Goal: Information Seeking & Learning: Learn about a topic

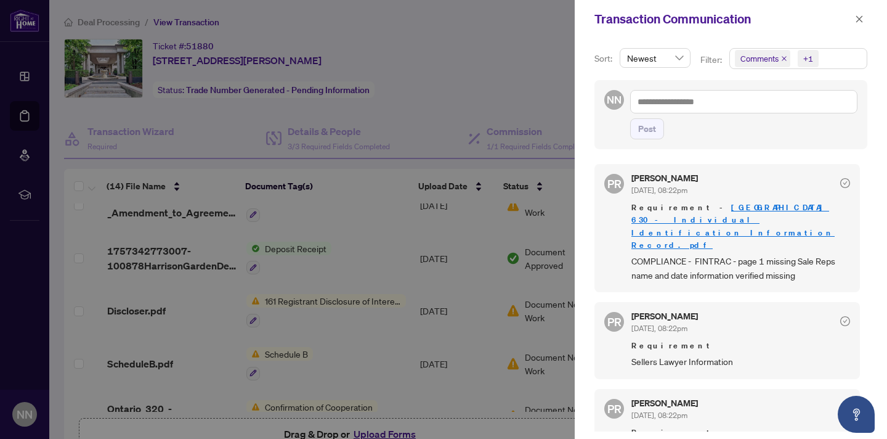
click at [282, 348] on div at bounding box center [443, 219] width 887 height 439
click at [860, 18] on icon "close" at bounding box center [860, 18] width 7 height 7
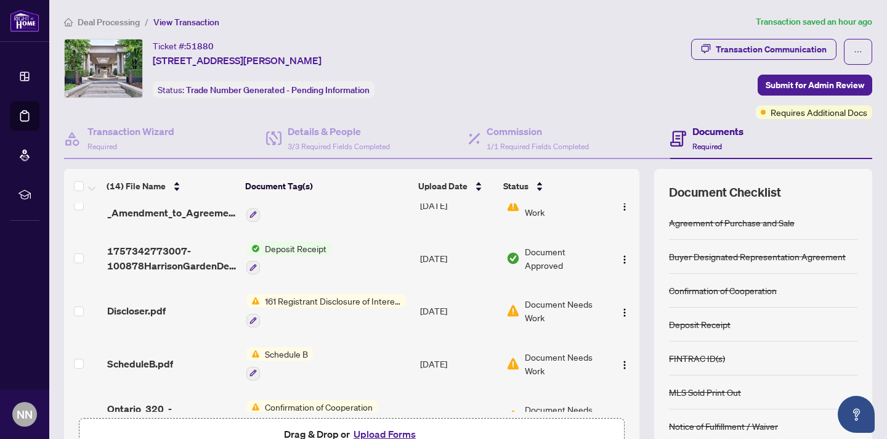
click at [294, 347] on span "Schedule B" at bounding box center [286, 354] width 53 height 14
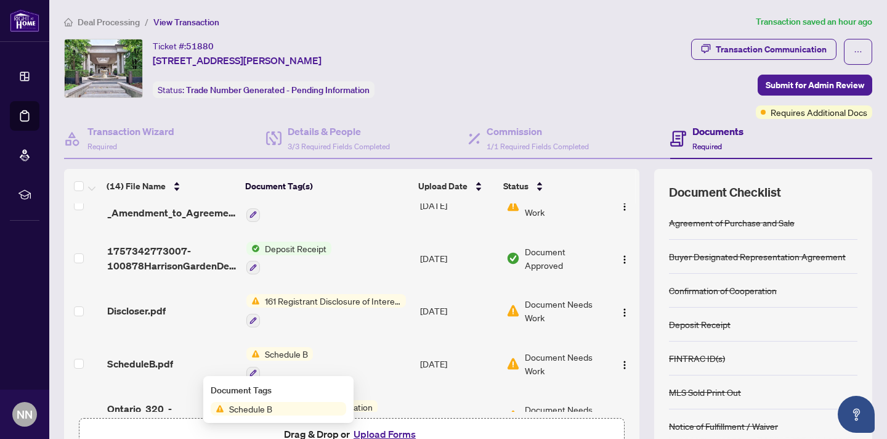
click at [253, 405] on span "Schedule B" at bounding box center [250, 409] width 53 height 14
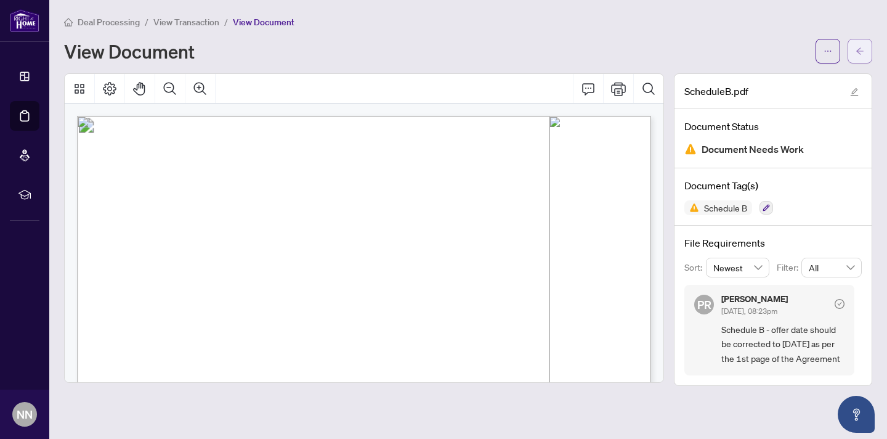
click at [866, 51] on button "button" at bounding box center [860, 51] width 25 height 25
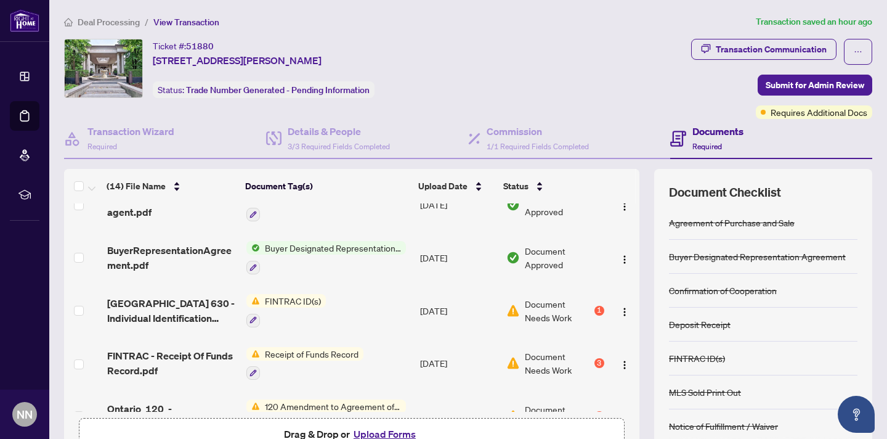
scroll to position [235, 0]
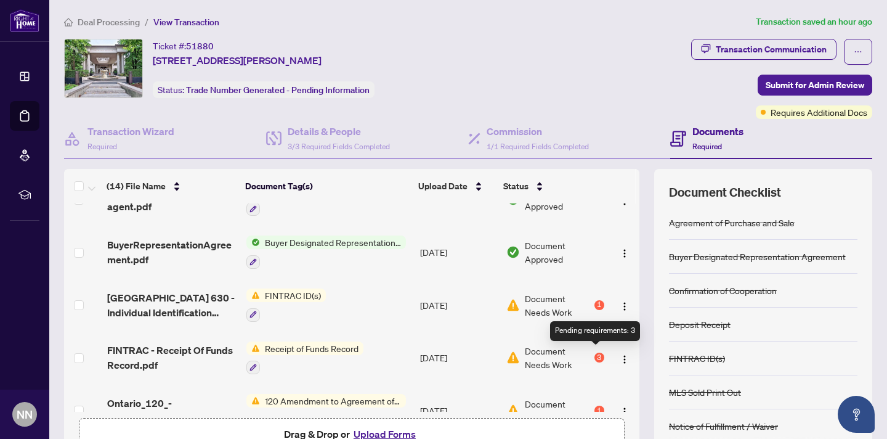
click at [596, 352] on div "3" at bounding box center [600, 357] width 10 height 10
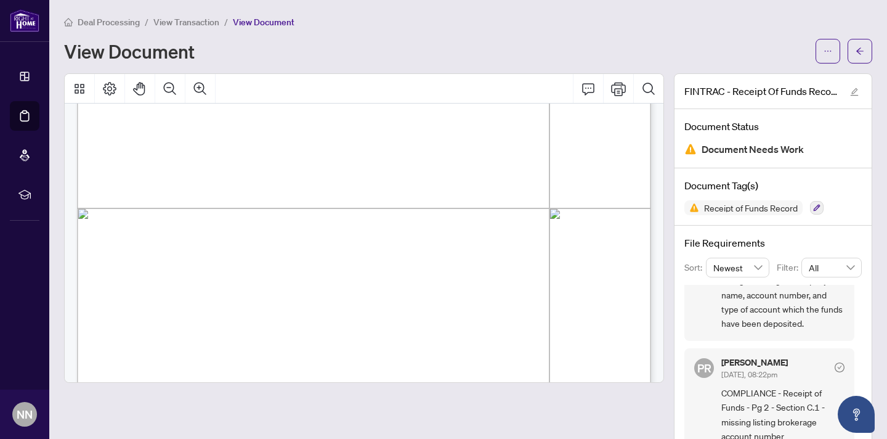
scroll to position [419, 0]
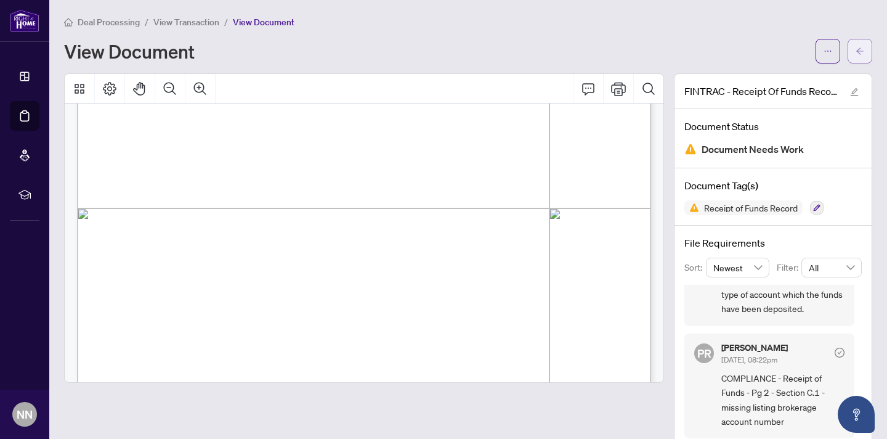
click at [853, 57] on button "button" at bounding box center [860, 51] width 25 height 25
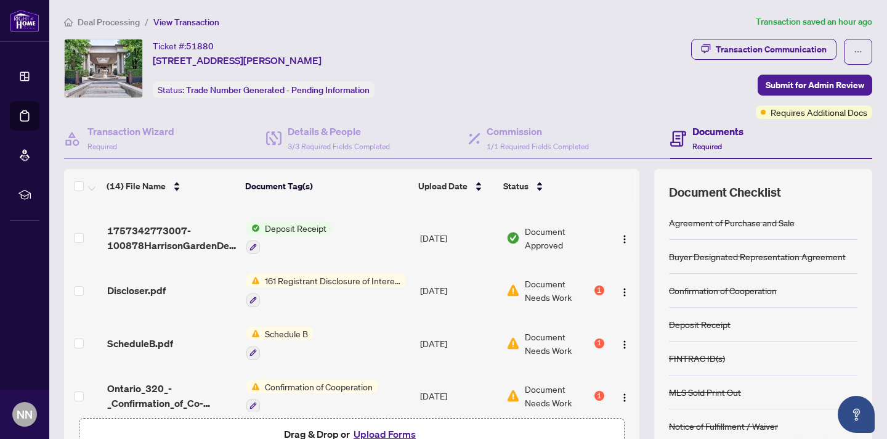
scroll to position [521, 0]
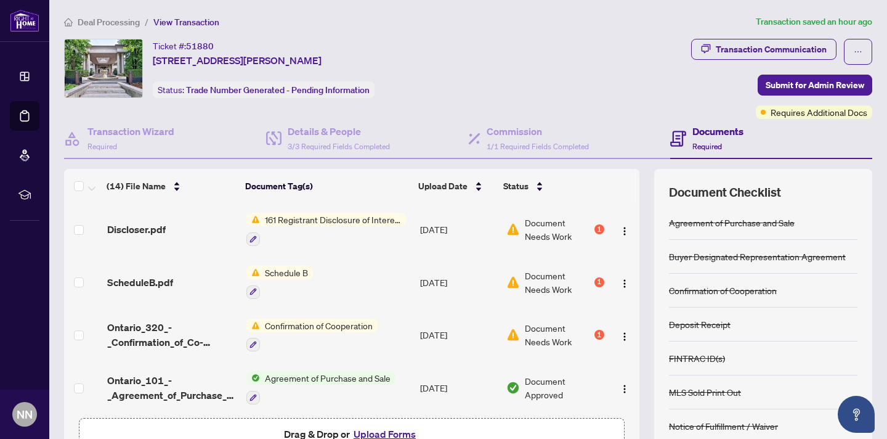
click at [595, 277] on div "1" at bounding box center [600, 282] width 10 height 10
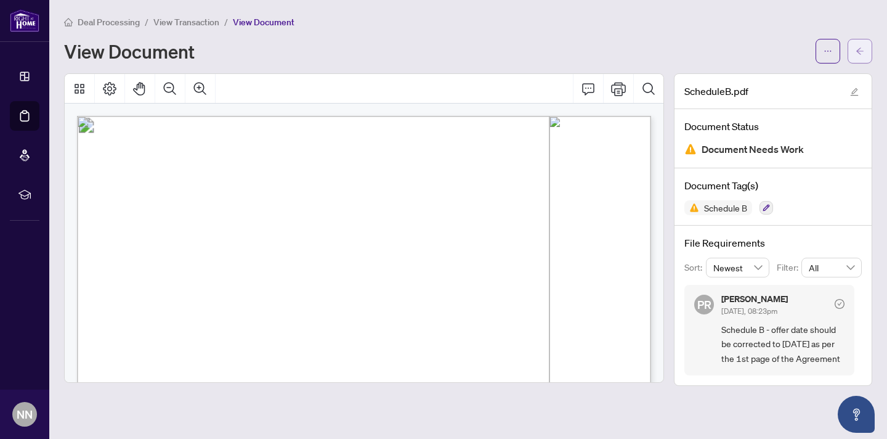
click at [857, 51] on icon "arrow-left" at bounding box center [860, 51] width 9 height 9
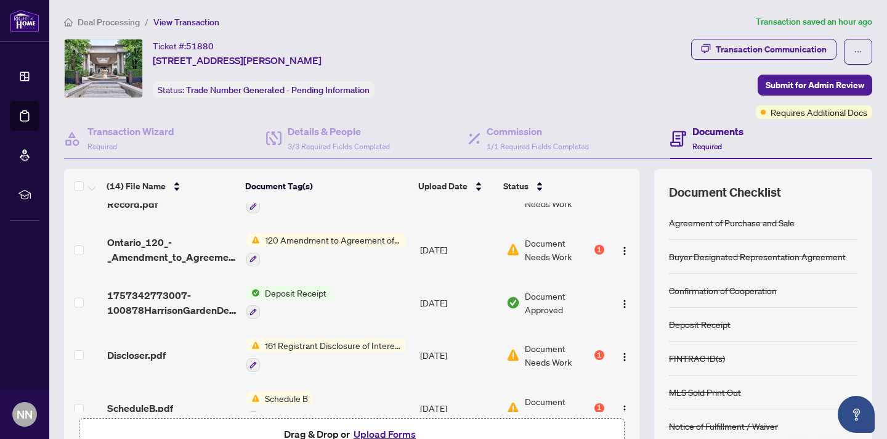
scroll to position [397, 0]
click at [596, 243] on div "1" at bounding box center [600, 248] width 10 height 10
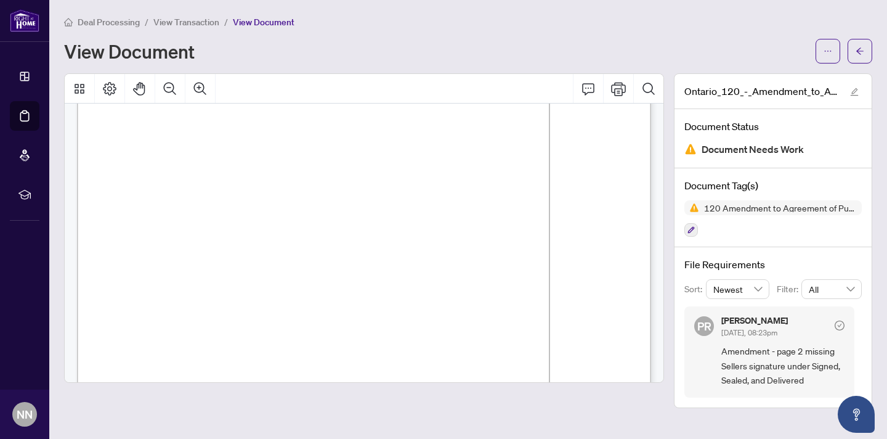
scroll to position [906, 0]
click at [860, 55] on span "button" at bounding box center [860, 51] width 9 height 20
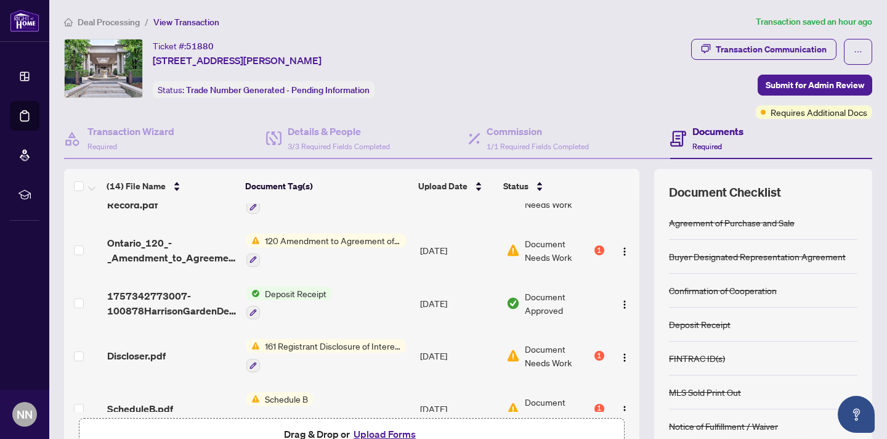
scroll to position [398, 0]
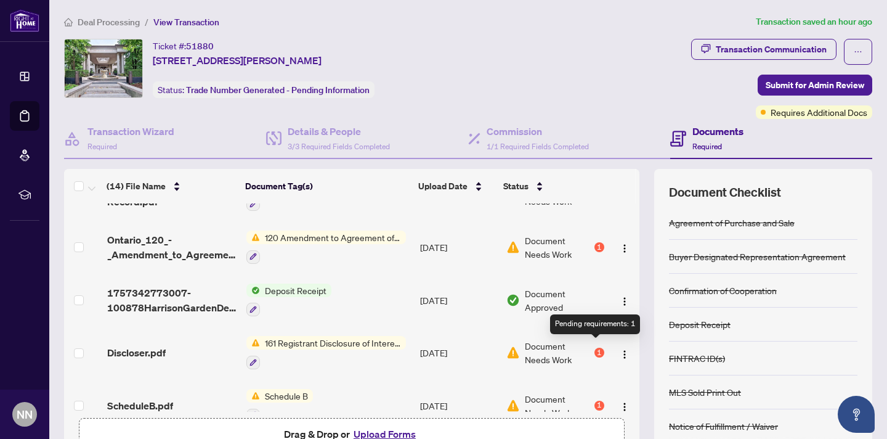
click at [595, 348] on div "1" at bounding box center [600, 353] width 10 height 10
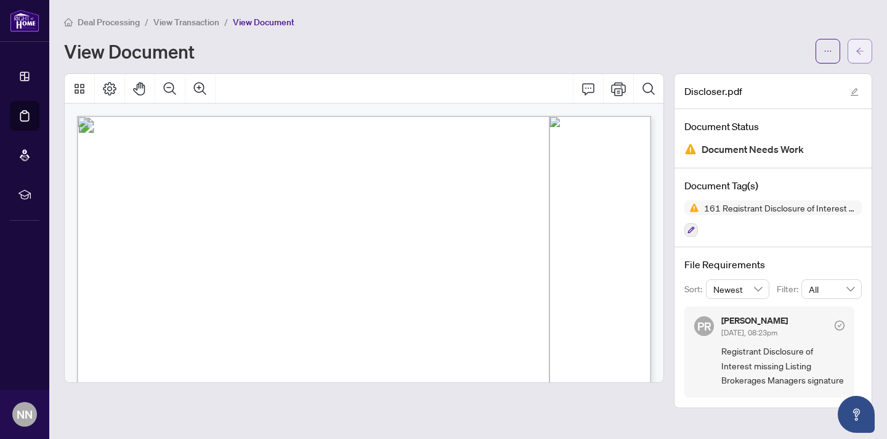
click at [863, 53] on icon "arrow-left" at bounding box center [860, 51] width 9 height 9
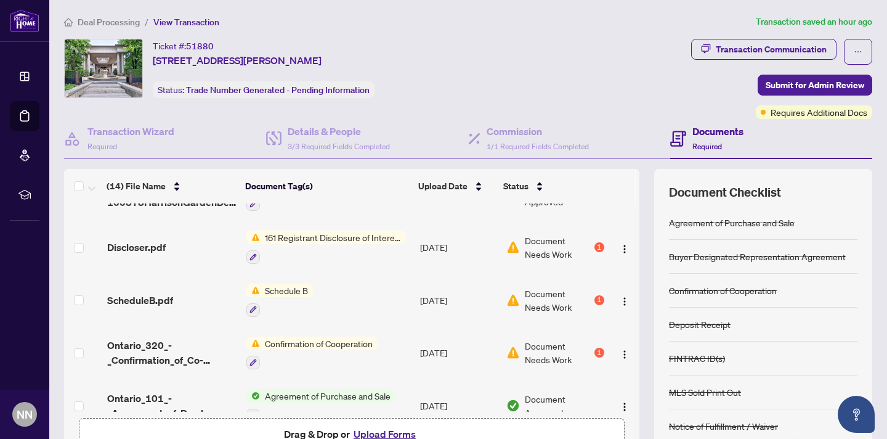
scroll to position [521, 0]
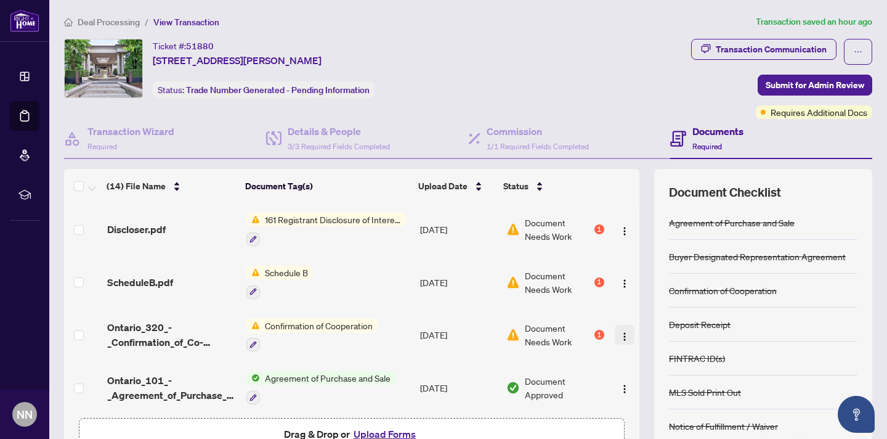
click at [621, 332] on img "button" at bounding box center [625, 337] width 10 height 10
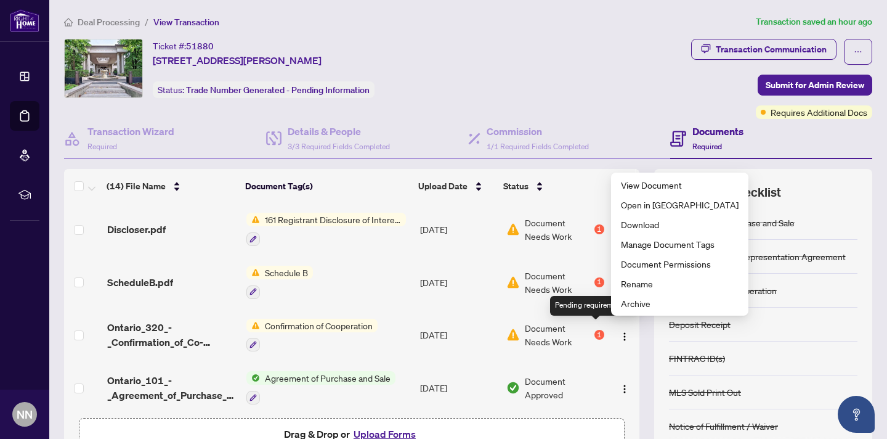
click at [595, 330] on div "1" at bounding box center [600, 335] width 10 height 10
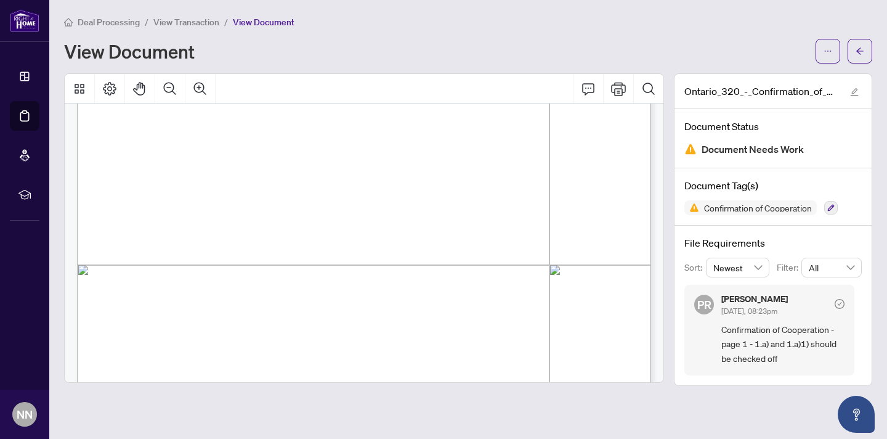
scroll to position [1251, 0]
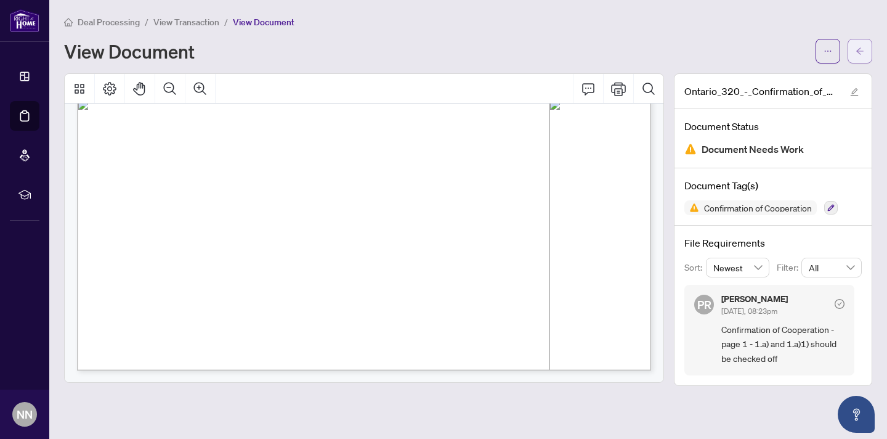
click at [865, 47] on button "button" at bounding box center [860, 51] width 25 height 25
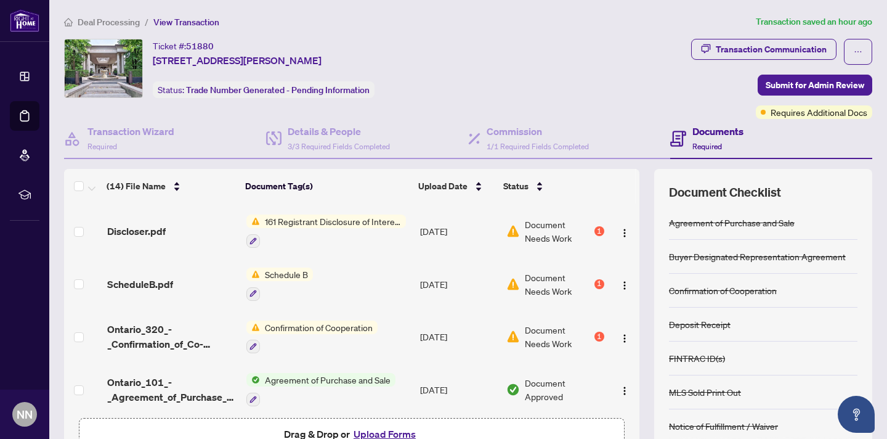
scroll to position [520, 0]
click at [309, 372] on span "Agreement of Purchase and Sale" at bounding box center [328, 379] width 136 height 14
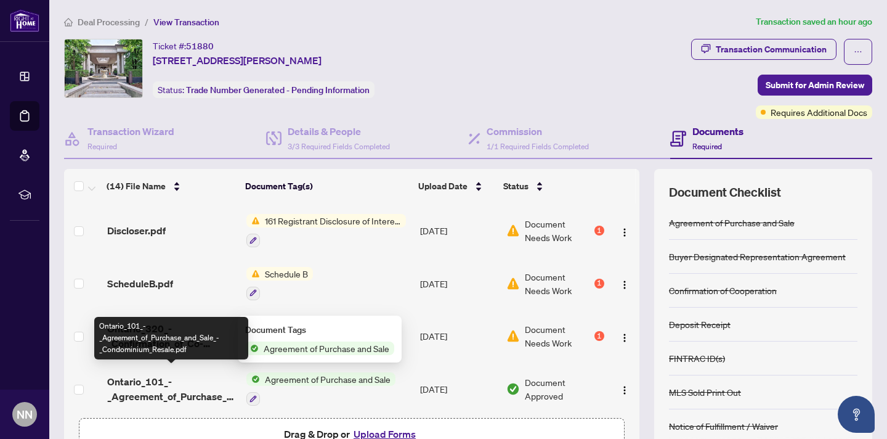
click at [152, 374] on span "Ontario_101_-_Agreement_of_Purchase_and_Sale_-_Condominium_Resale.pdf" at bounding box center [171, 389] width 129 height 30
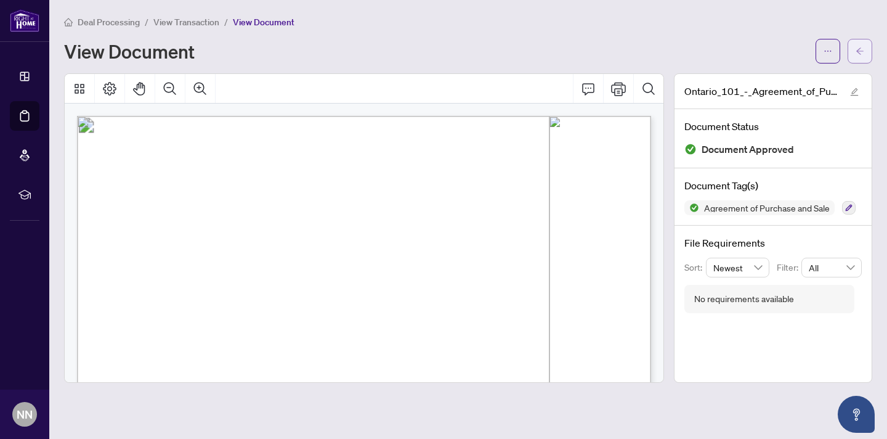
click at [861, 51] on icon "arrow-left" at bounding box center [860, 51] width 9 height 9
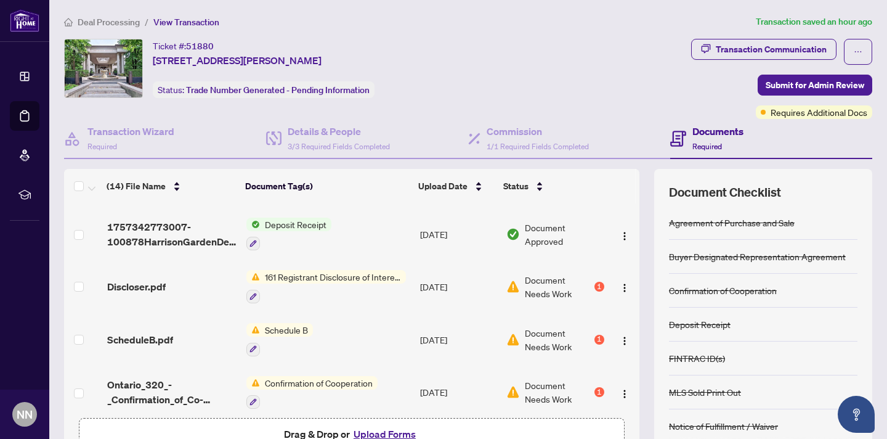
scroll to position [521, 0]
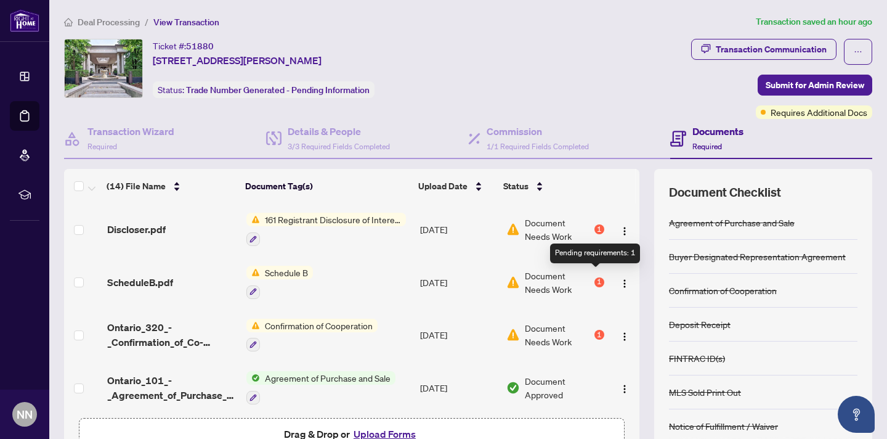
click at [598, 277] on div "1" at bounding box center [600, 282] width 10 height 10
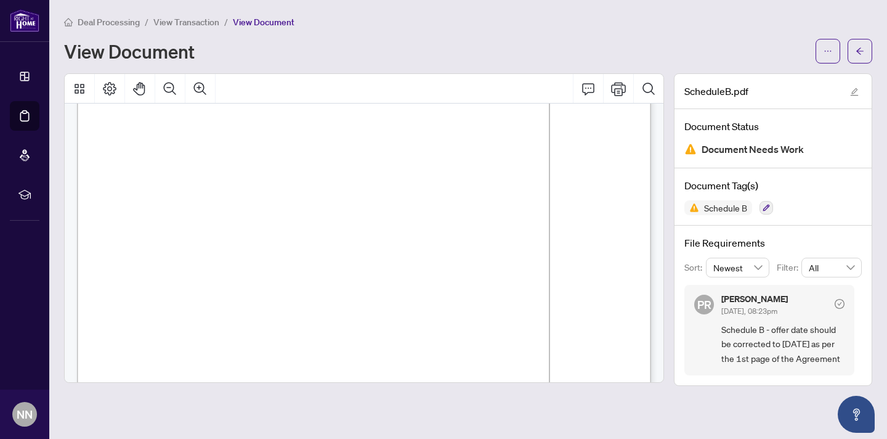
scroll to position [115, 0]
click at [374, 192] on span "22nd" at bounding box center [375, 192] width 15 height 9
click at [862, 49] on icon "arrow-left" at bounding box center [860, 51] width 9 height 9
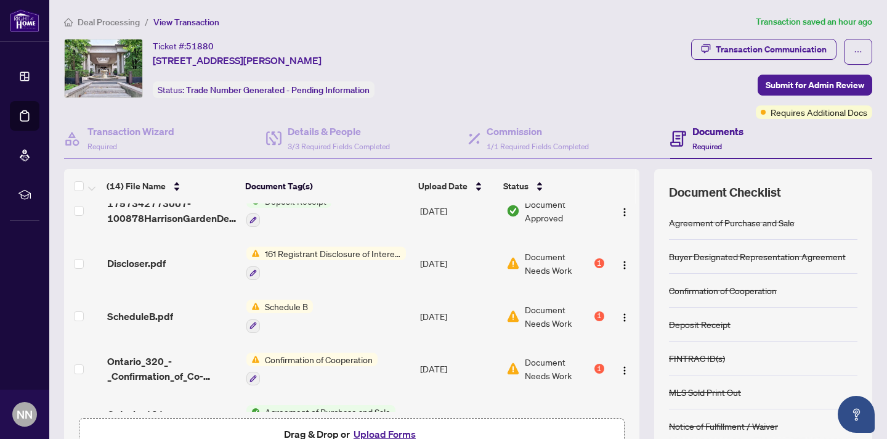
scroll to position [489, 0]
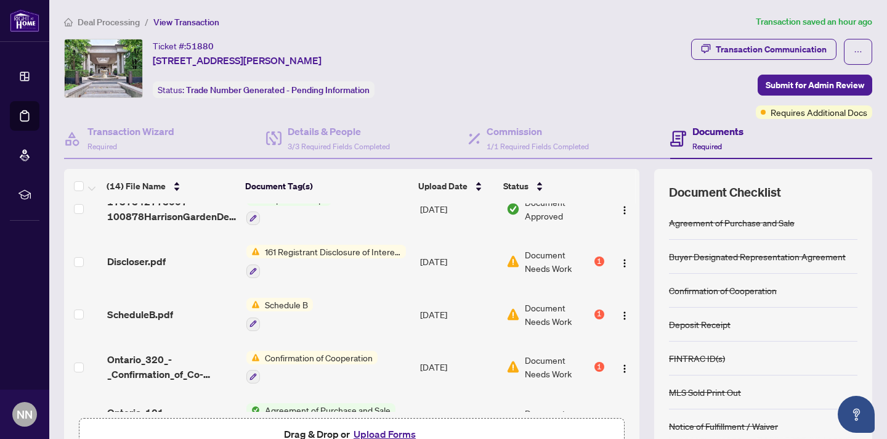
click at [348, 351] on span "Confirmation of Cooperation" at bounding box center [319, 358] width 118 height 14
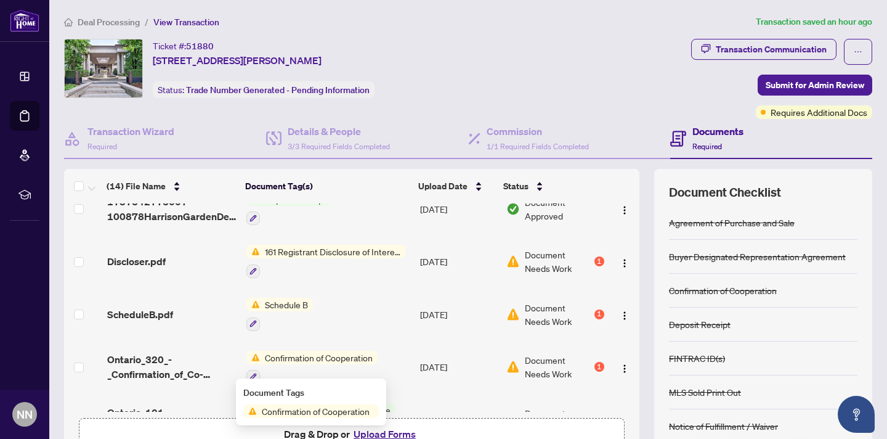
click at [595, 362] on div "1" at bounding box center [600, 367] width 10 height 10
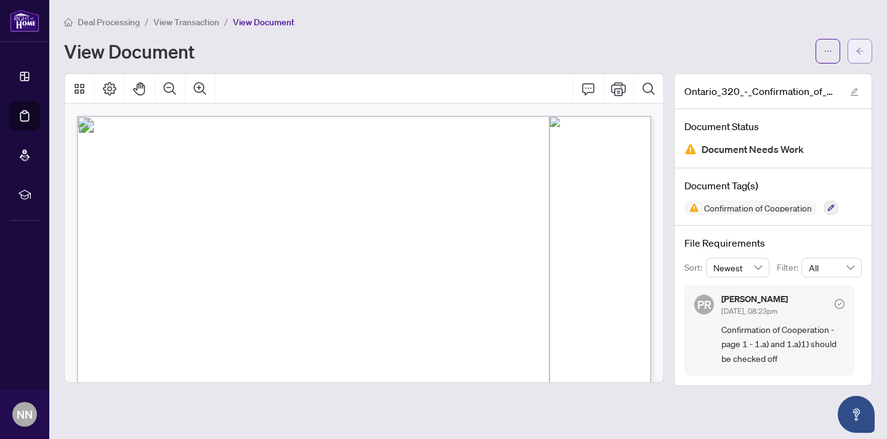
click at [865, 46] on button "button" at bounding box center [860, 51] width 25 height 25
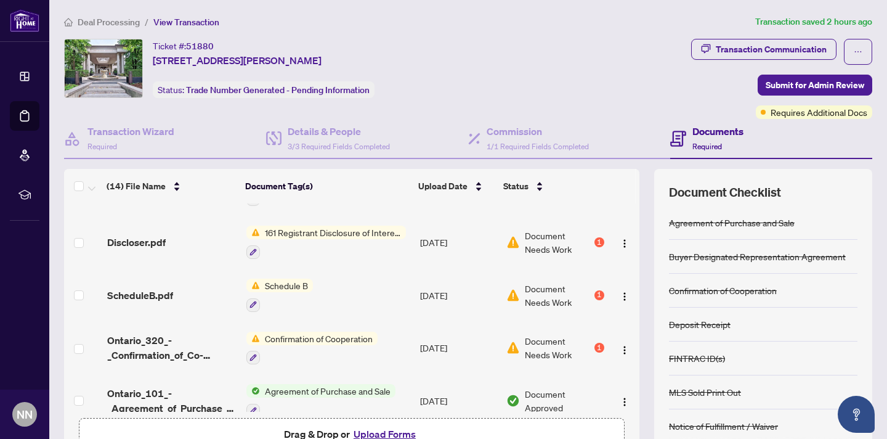
scroll to position [521, 0]
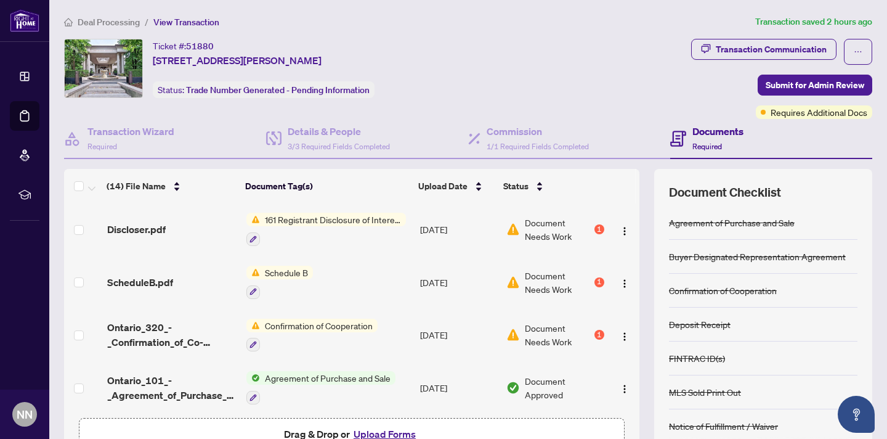
click at [339, 319] on span "Confirmation of Cooperation" at bounding box center [319, 326] width 118 height 14
click at [298, 378] on span "Confirmation of Cooperation" at bounding box center [316, 379] width 118 height 14
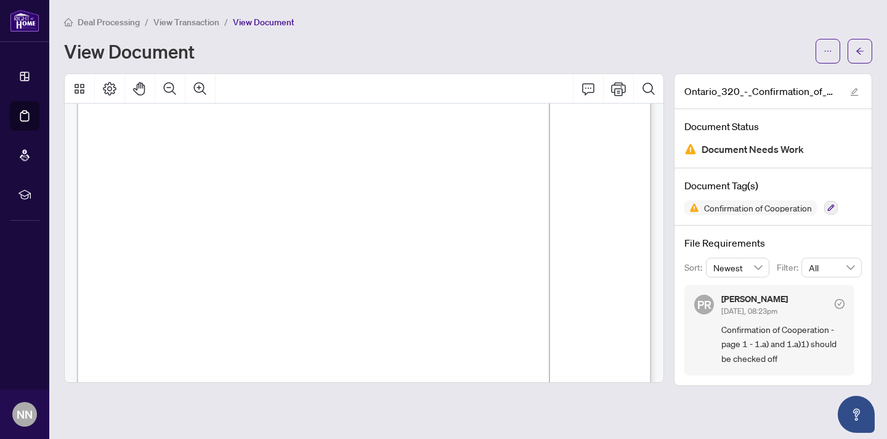
scroll to position [91, 0]
